Goal: Information Seeking & Learning: Learn about a topic

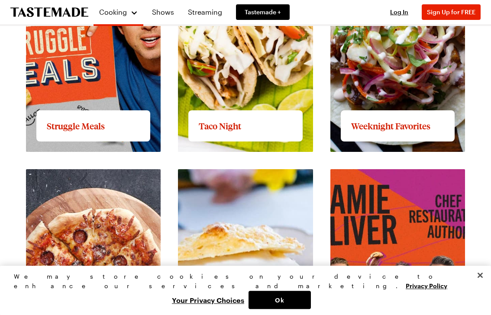
scroll to position [883, 0]
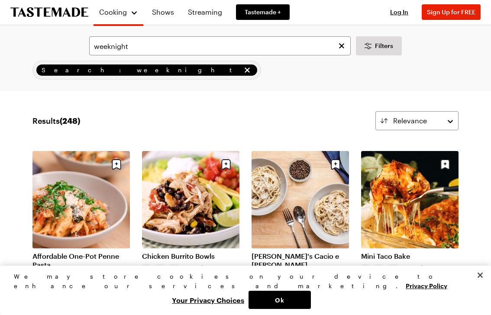
click at [209, 252] on link "Chicken Burrito Bowls" at bounding box center [190, 256] width 97 height 9
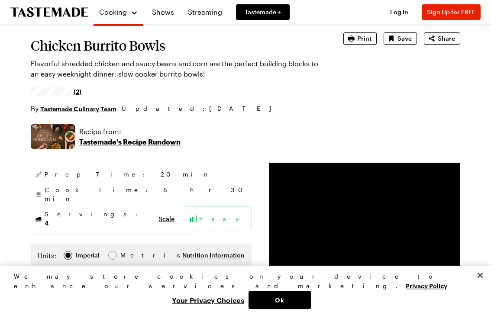
scroll to position [43, 0]
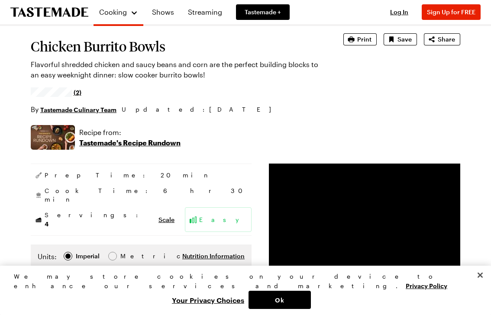
click at [60, 140] on img at bounding box center [53, 137] width 44 height 25
click at [141, 145] on p "Tastemade's Recipe Rundown" at bounding box center [129, 143] width 101 height 10
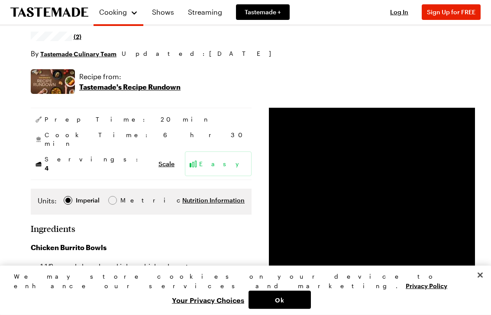
scroll to position [99, 0]
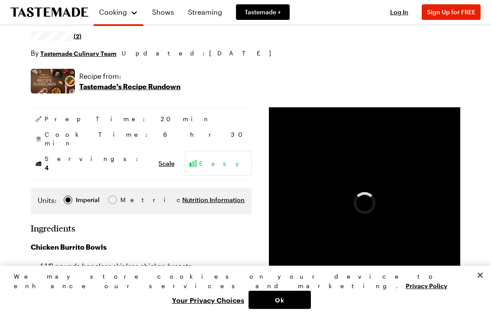
click at [314, 293] on div "Progress Bar" at bounding box center [332, 292] width 47 height 1
click at [312, 293] on div "Progress Bar" at bounding box center [314, 292] width 13 height 1
click at [311, 91] on div "Recipe from: Tastemade's Recipe Rundown" at bounding box center [246, 81] width 430 height 25
